Goal: Information Seeking & Learning: Learn about a topic

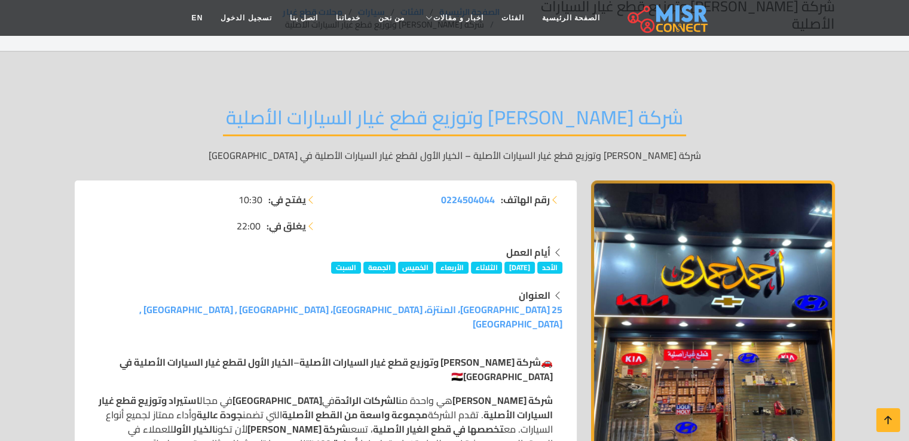
scroll to position [60, 0]
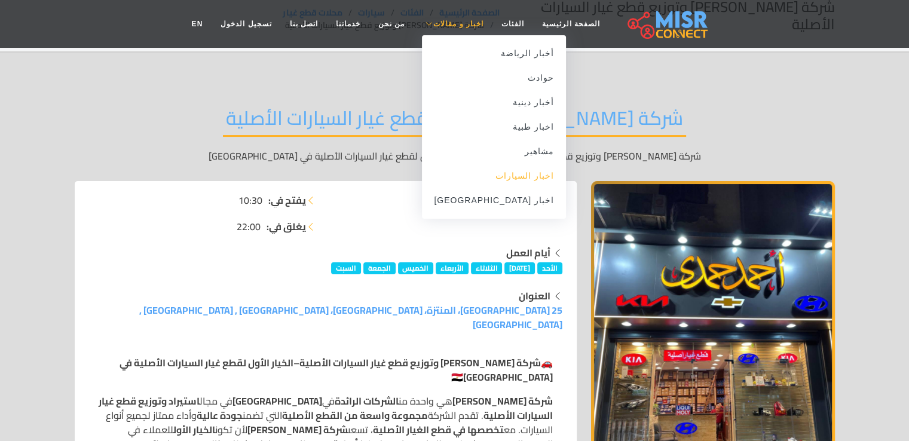
click at [494, 178] on link "اخبار السيارات" at bounding box center [494, 176] width 144 height 24
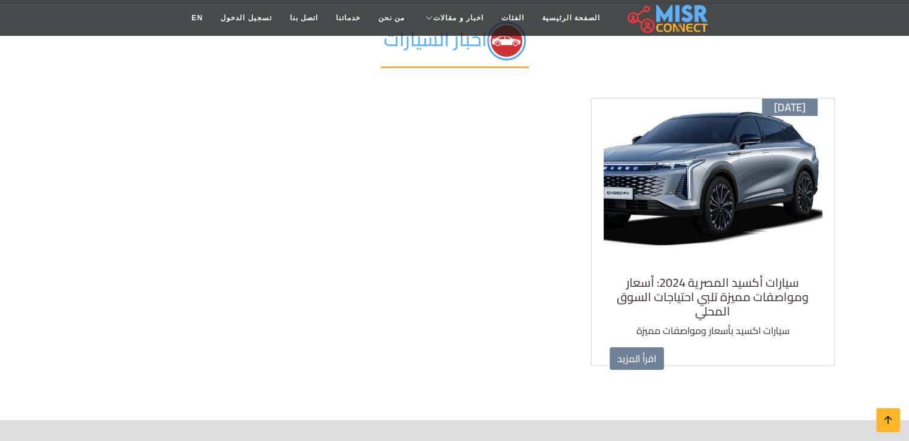
scroll to position [119, 0]
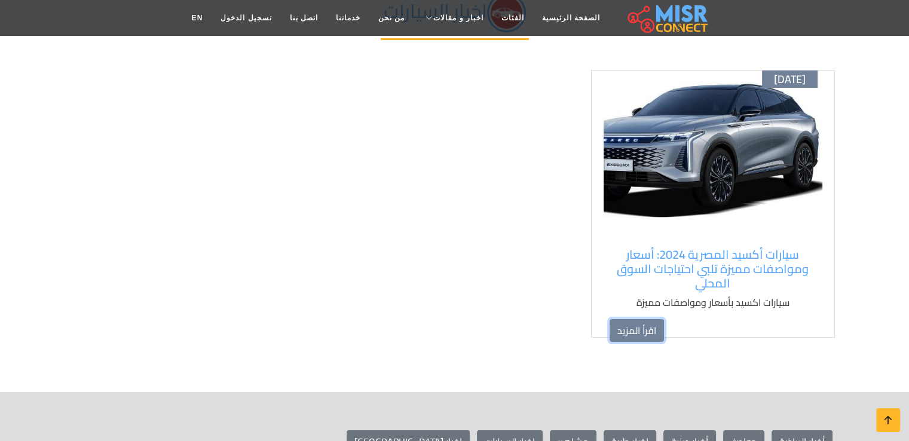
click at [639, 331] on link "اقرأ المزيد" at bounding box center [636, 330] width 54 height 23
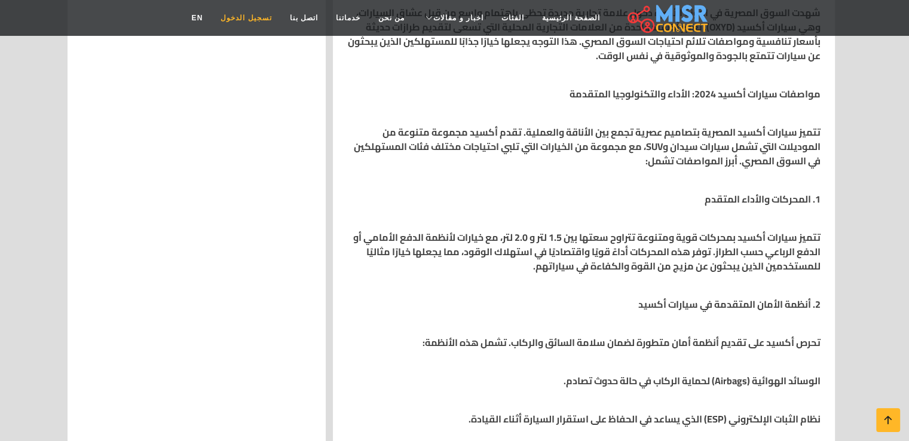
scroll to position [535, 0]
